Goal: Complete application form

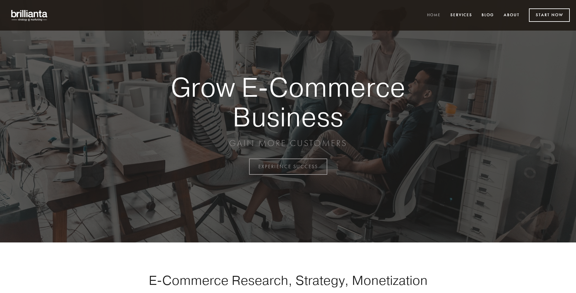
scroll to position [1634, 0]
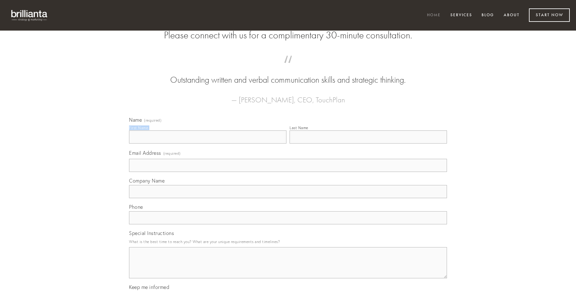
type input "[PERSON_NAME]"
click at [368, 143] on input "Last Name" at bounding box center [368, 136] width 157 height 13
type input "[PERSON_NAME]"
click at [288, 172] on input "Email Address (required)" at bounding box center [288, 165] width 318 height 13
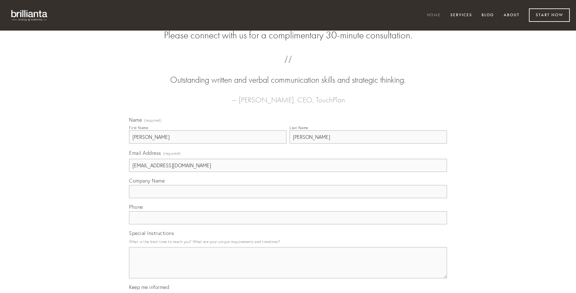
type input "[EMAIL_ADDRESS][DOMAIN_NAME]"
click at [288, 198] on input "Company Name" at bounding box center [288, 191] width 318 height 13
type input "creator"
click at [288, 224] on input "text" at bounding box center [288, 217] width 318 height 13
click at [288, 268] on textarea "Special Instructions" at bounding box center [288, 262] width 318 height 31
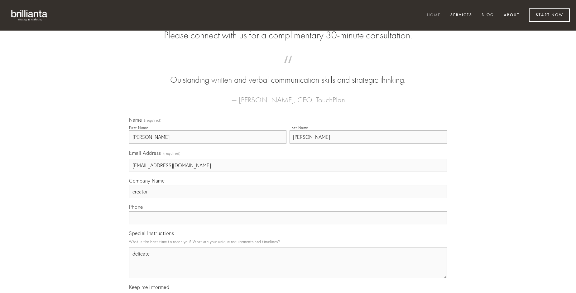
type textarea "delicate"
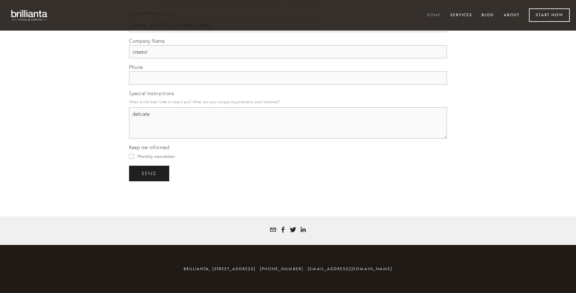
click at [150, 173] on span "send" at bounding box center [149, 174] width 15 height 6
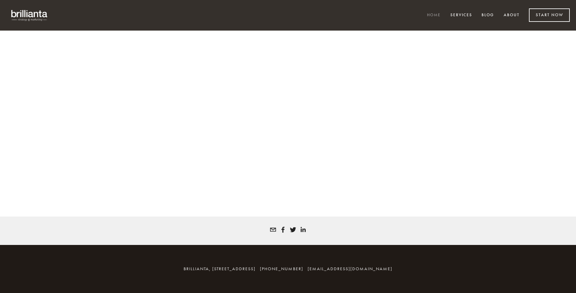
scroll to position [1626, 0]
